Goal: Check status: Check status

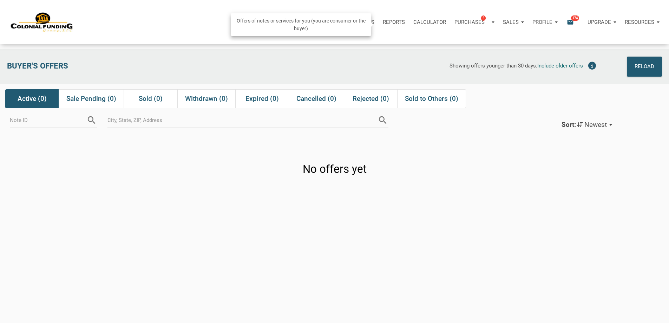
click at [450, 24] on div "Purchases 5" at bounding box center [474, 22] width 48 height 21
click at [430, 45] on link "Note Offers 5" at bounding box center [463, 41] width 67 height 14
click at [650, 65] on div "Reload" at bounding box center [645, 67] width 20 height 12
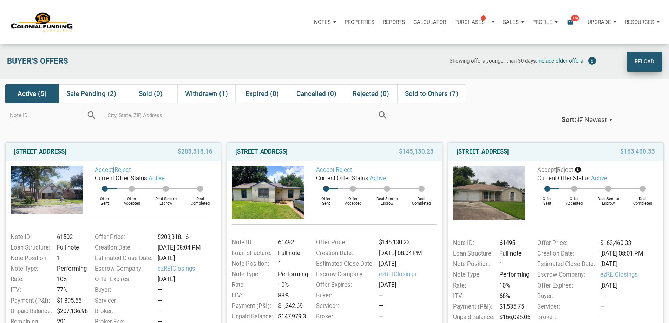
scroll to position [3, 0]
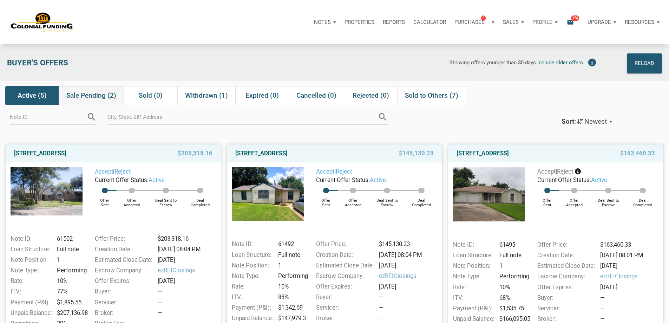
click at [100, 99] on span "Sale Pending (2)" at bounding box center [91, 95] width 50 height 8
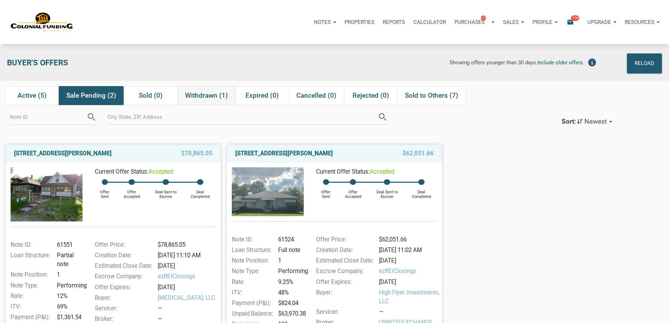
click at [207, 97] on span "Withdrawn (1)" at bounding box center [206, 95] width 43 height 8
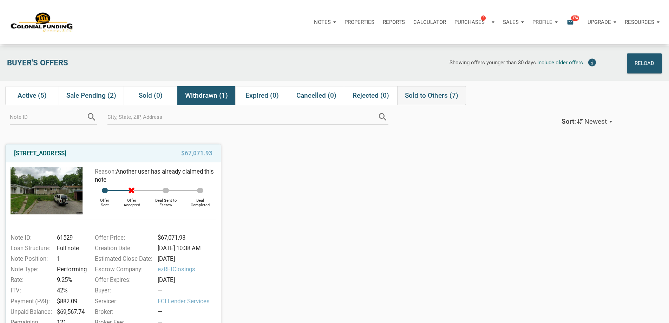
click at [437, 99] on span "Sold to Others (7)" at bounding box center [431, 95] width 53 height 8
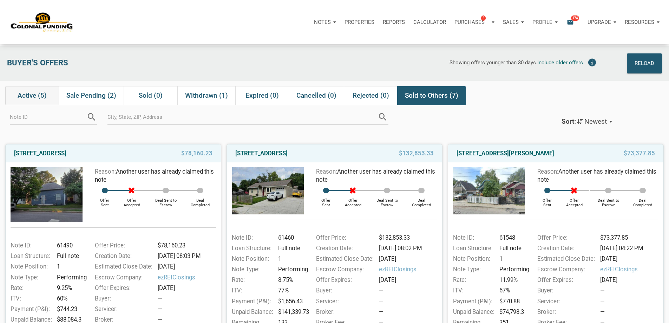
click at [31, 98] on span "Active (5)" at bounding box center [32, 95] width 29 height 8
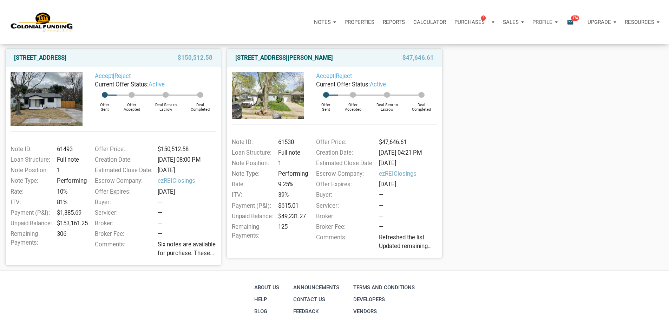
scroll to position [322, 0]
